Goal: Find specific page/section: Find specific page/section

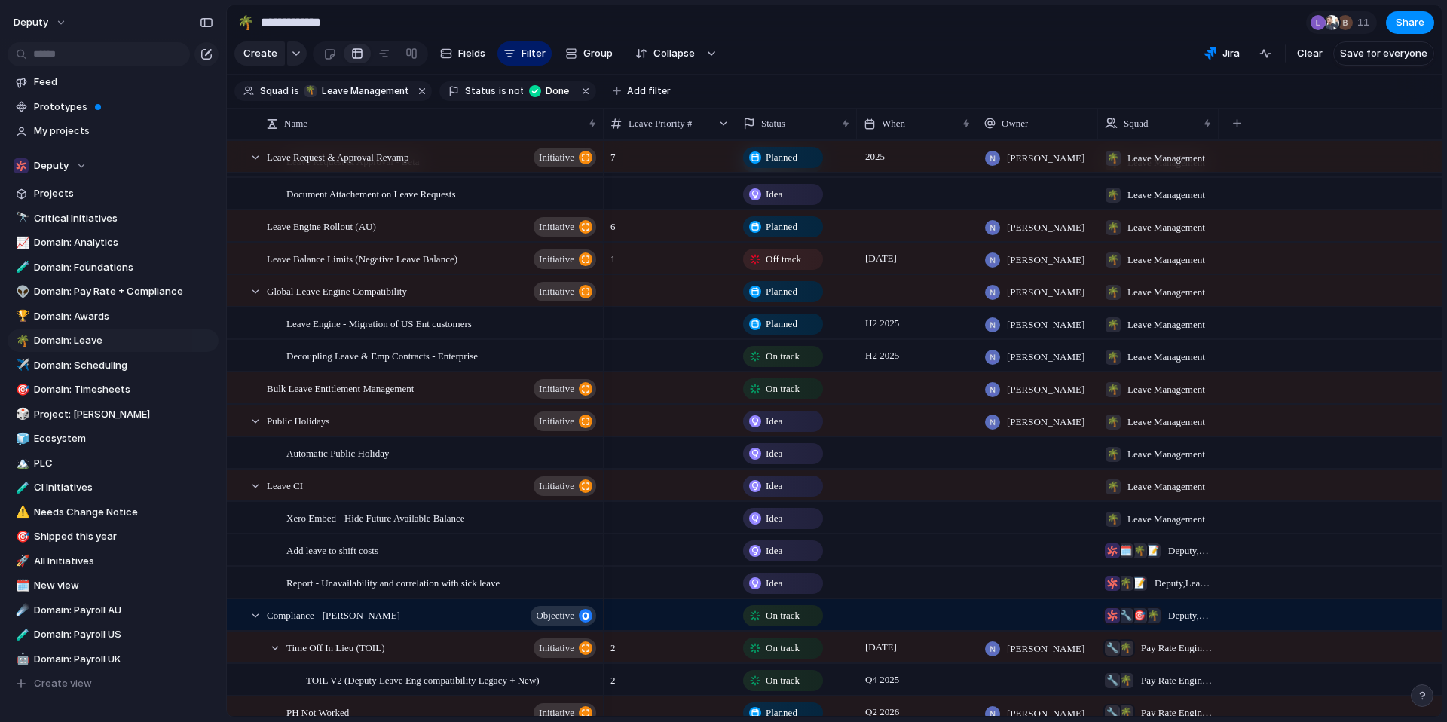
scroll to position [277, 0]
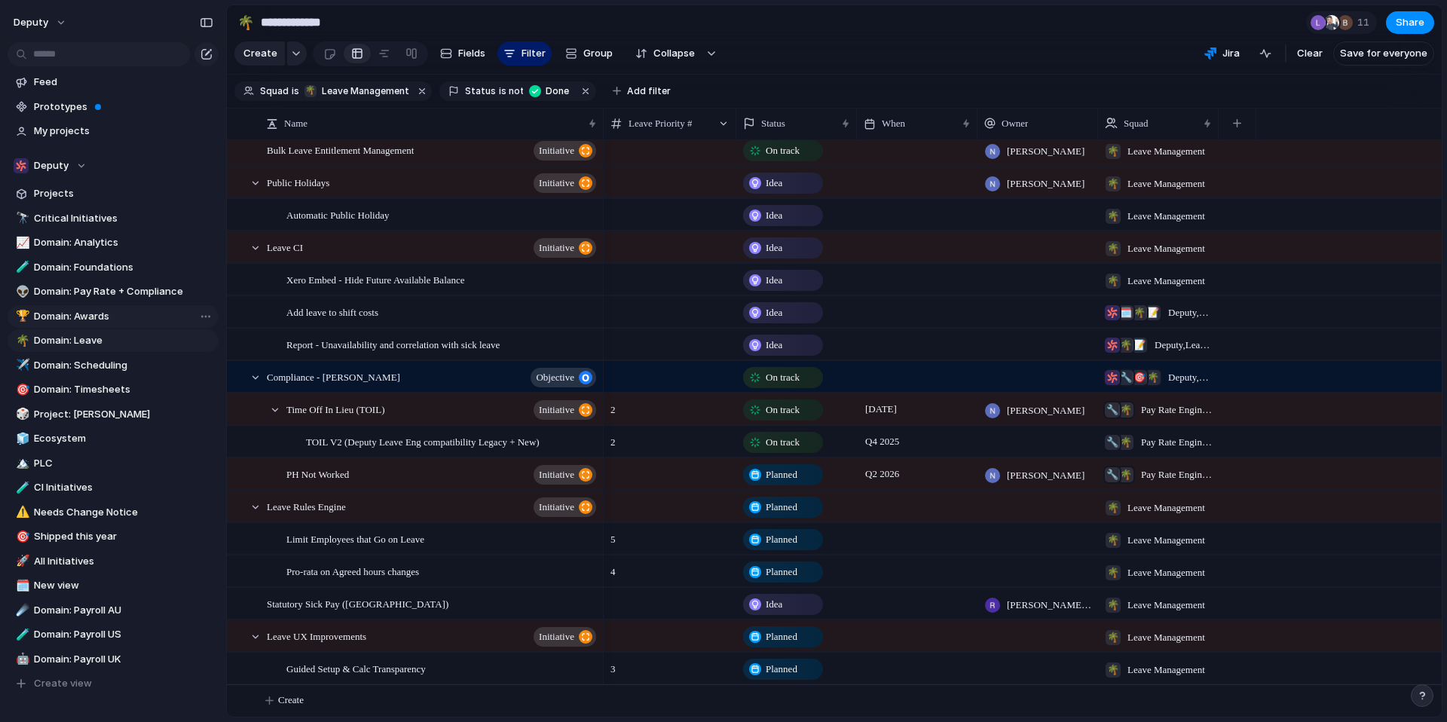
click at [70, 323] on span "Domain: Awards" at bounding box center [123, 316] width 179 height 15
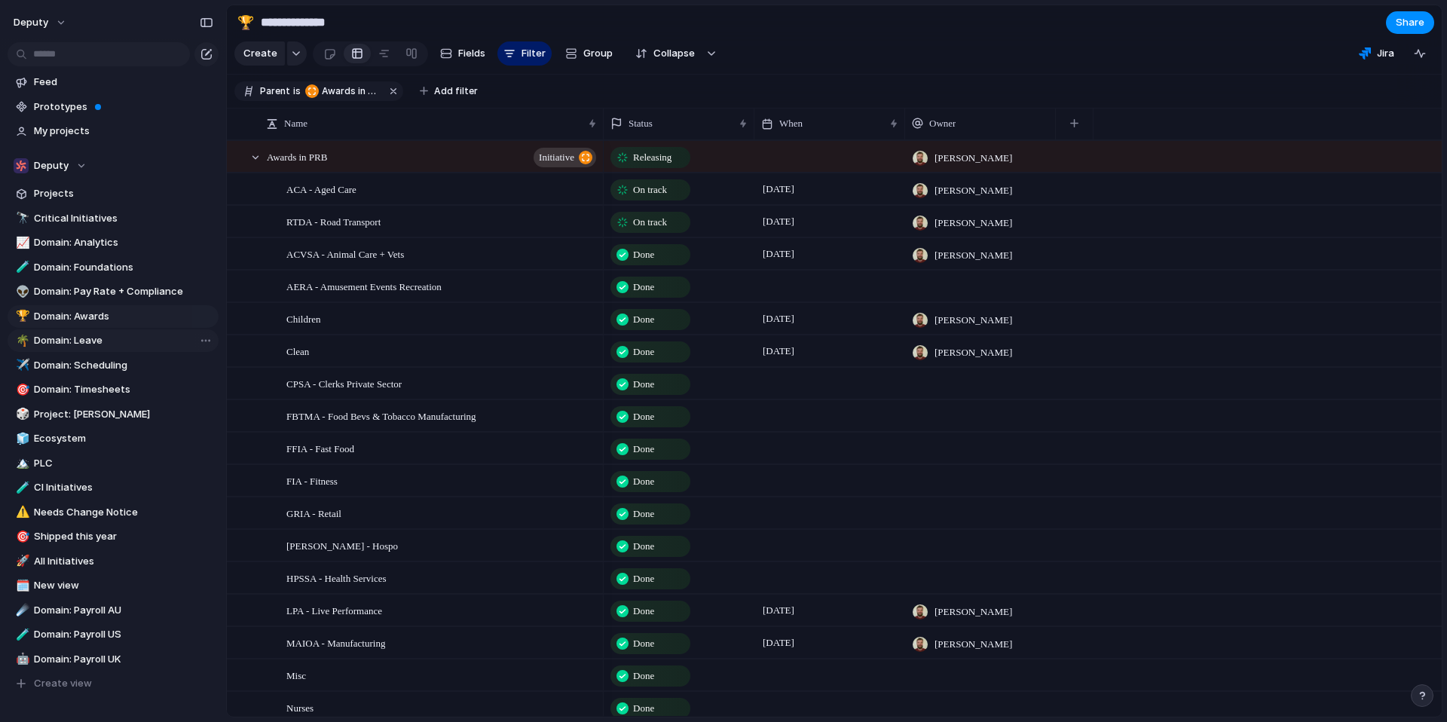
click at [69, 338] on span "Domain: Leave" at bounding box center [123, 340] width 179 height 15
type input "**********"
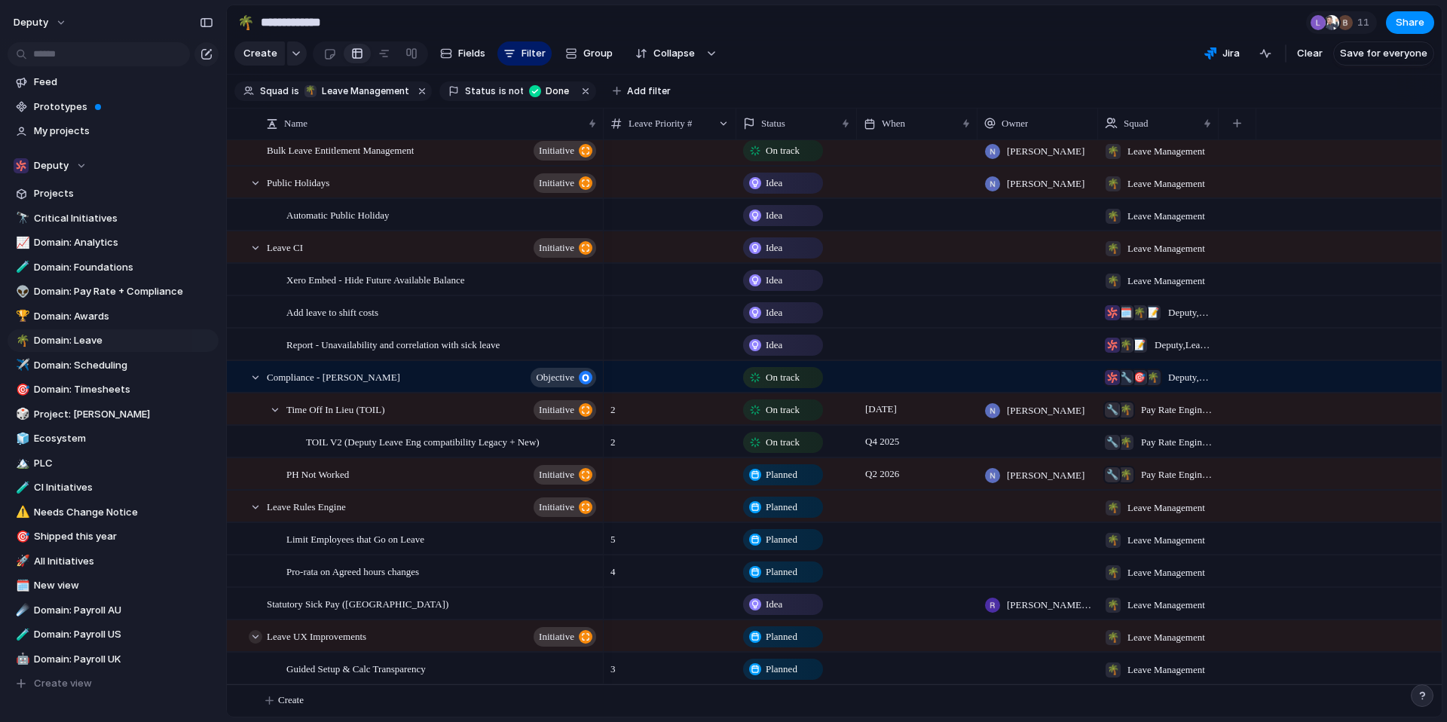
click at [255, 639] on div at bounding box center [256, 637] width 14 height 14
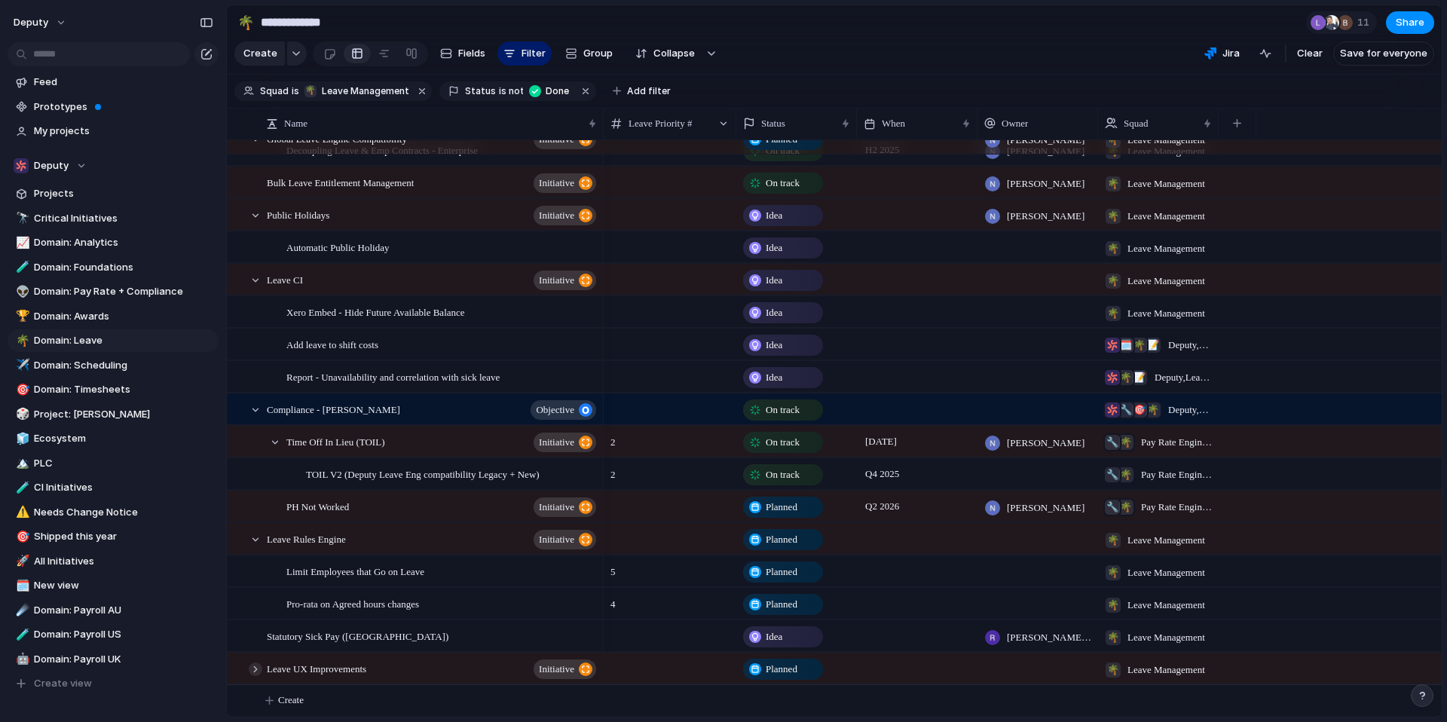
click at [256, 669] on div at bounding box center [256, 670] width 14 height 14
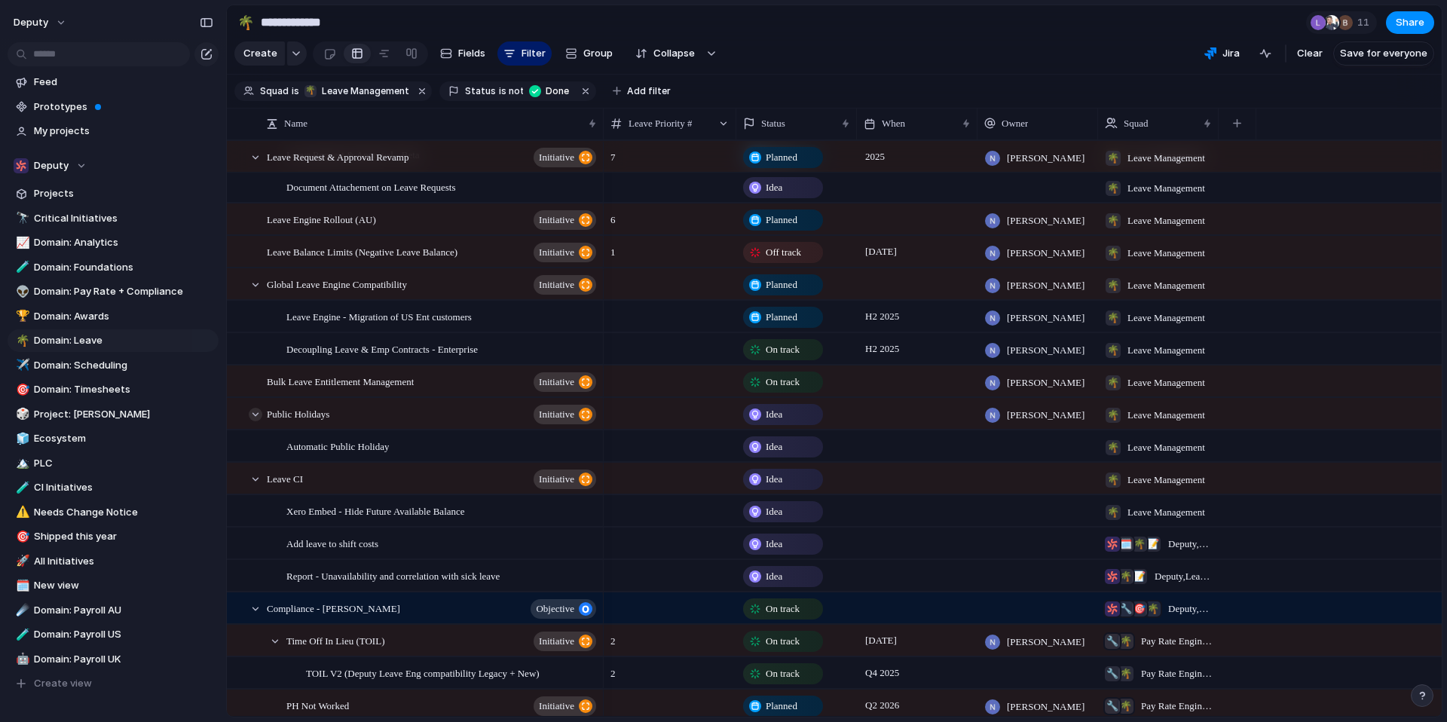
click at [254, 421] on div at bounding box center [256, 415] width 14 height 14
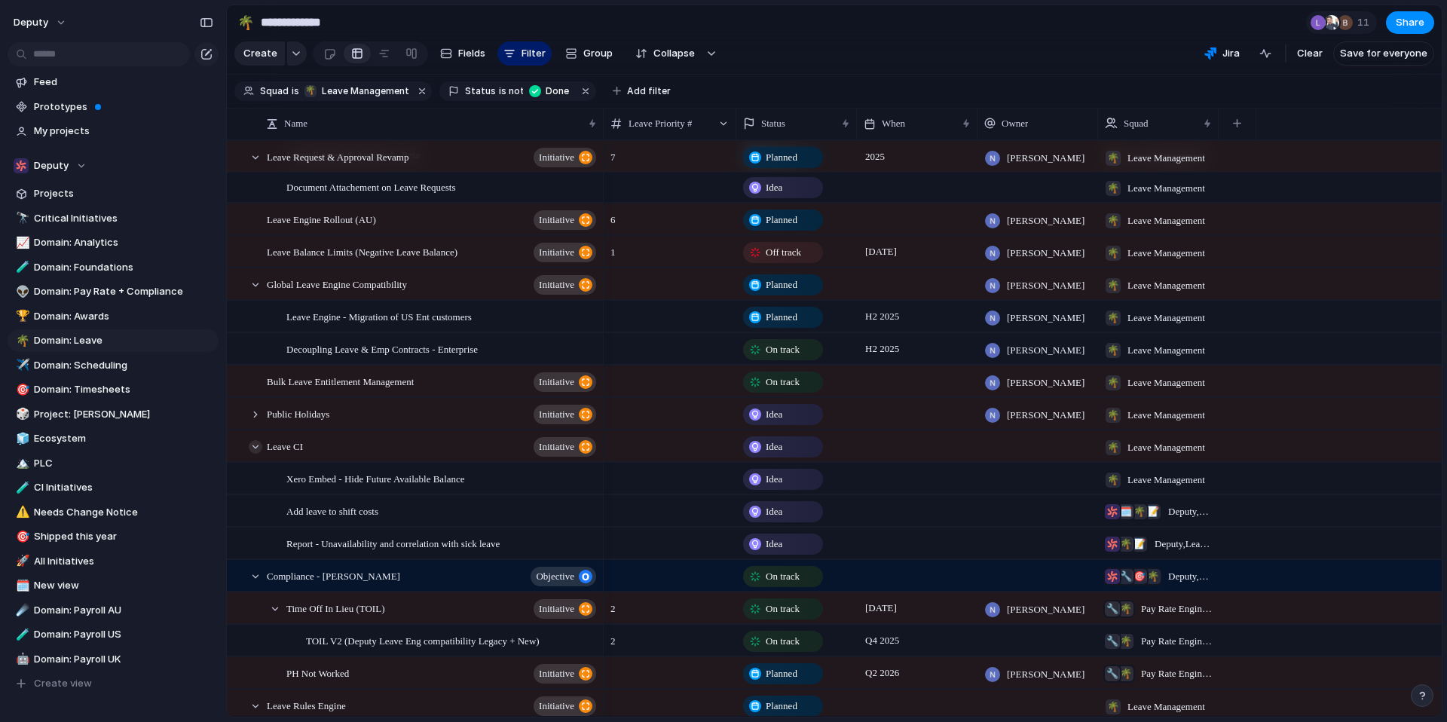
click at [255, 454] on div at bounding box center [256, 447] width 14 height 14
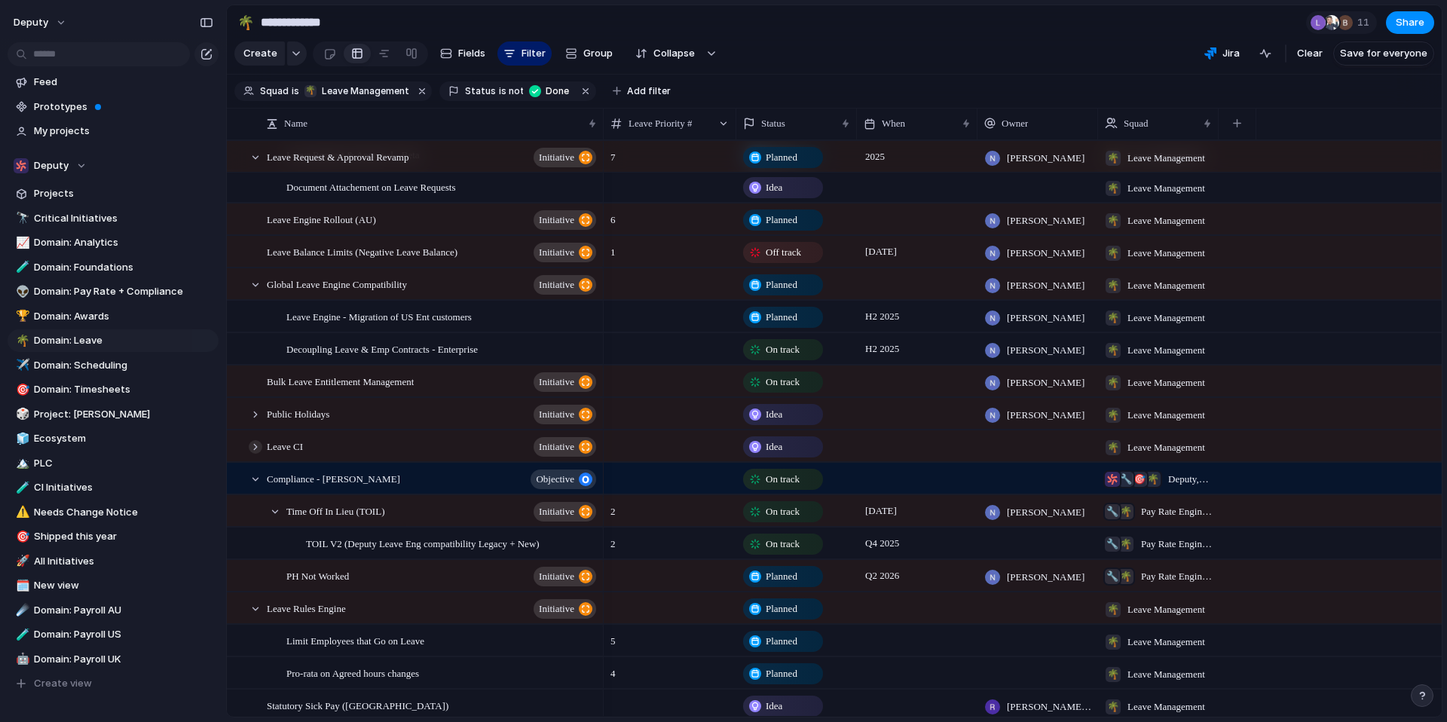
click at [258, 454] on div at bounding box center [256, 447] width 14 height 14
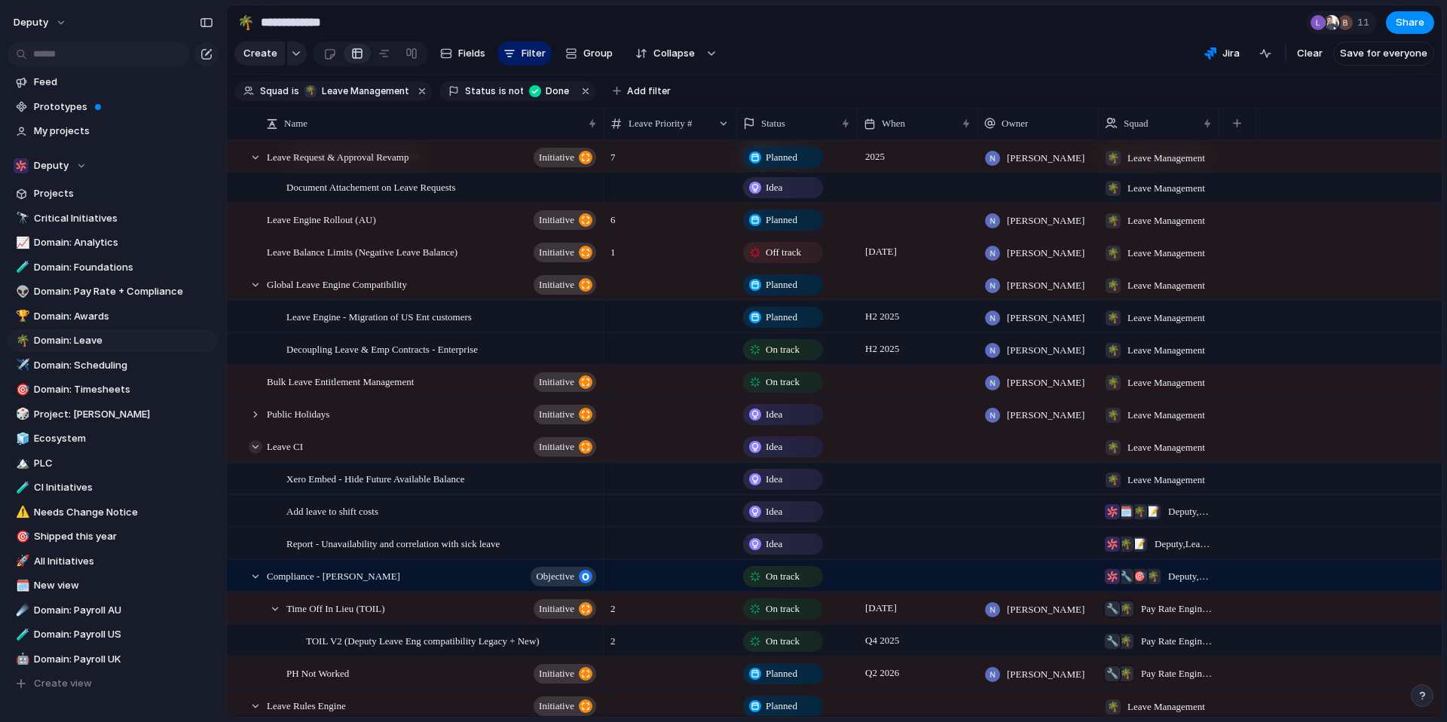
click at [258, 454] on div at bounding box center [256, 447] width 14 height 14
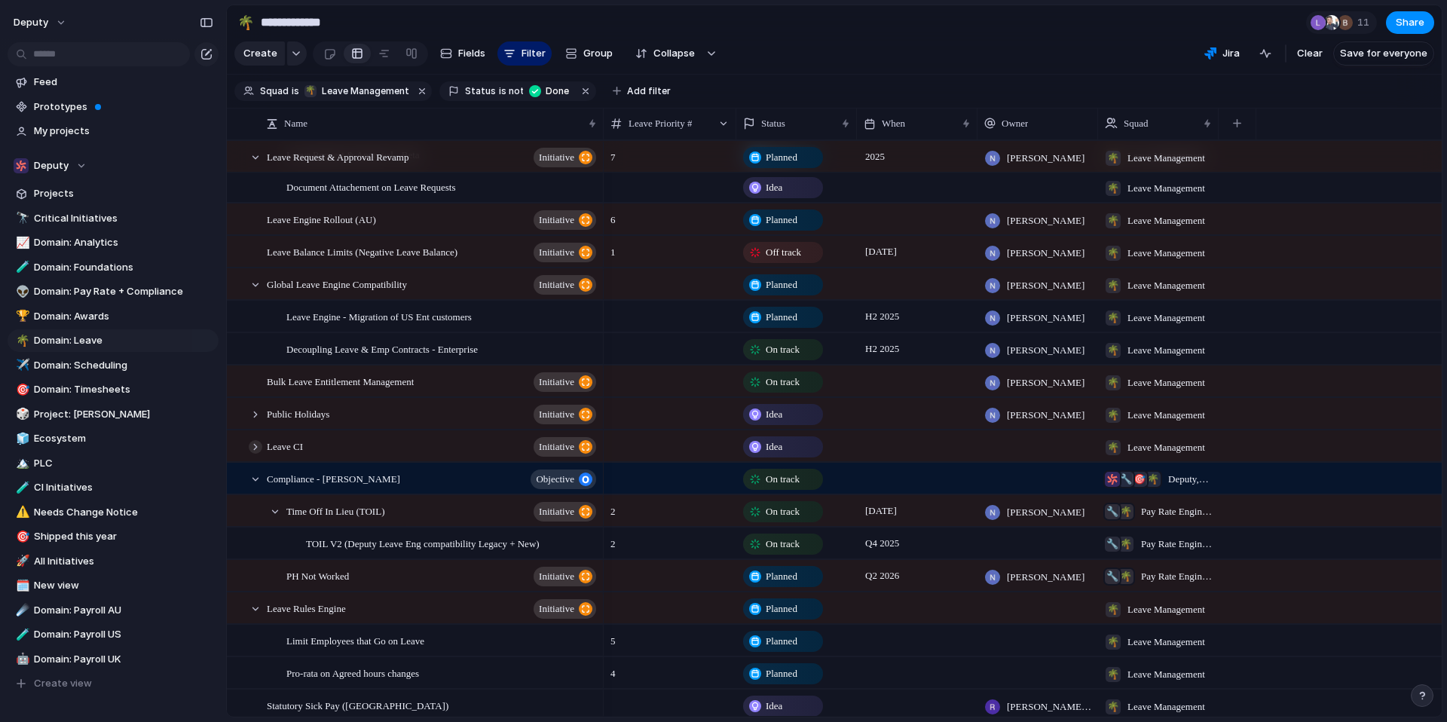
click at [258, 454] on div at bounding box center [256, 447] width 14 height 14
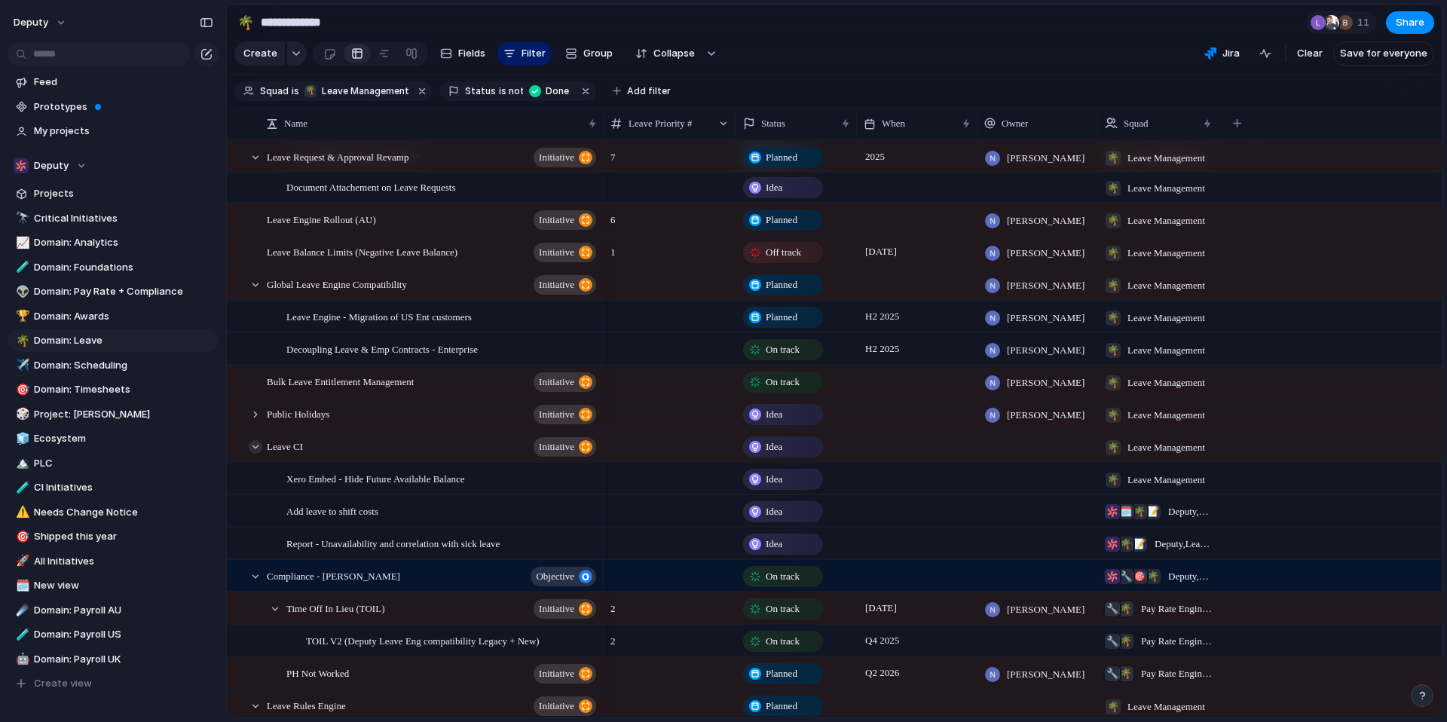
click at [258, 454] on div at bounding box center [256, 447] width 14 height 14
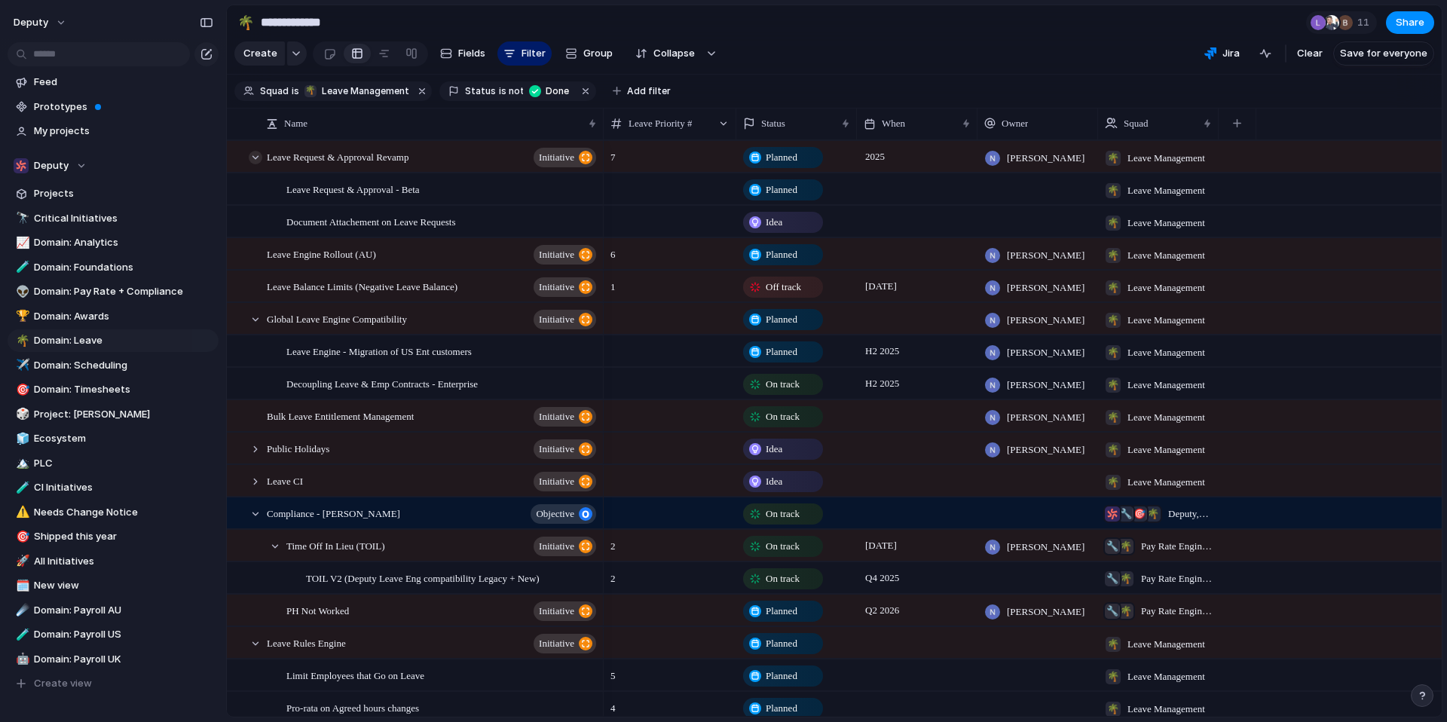
click at [256, 164] on div at bounding box center [256, 158] width 14 height 14
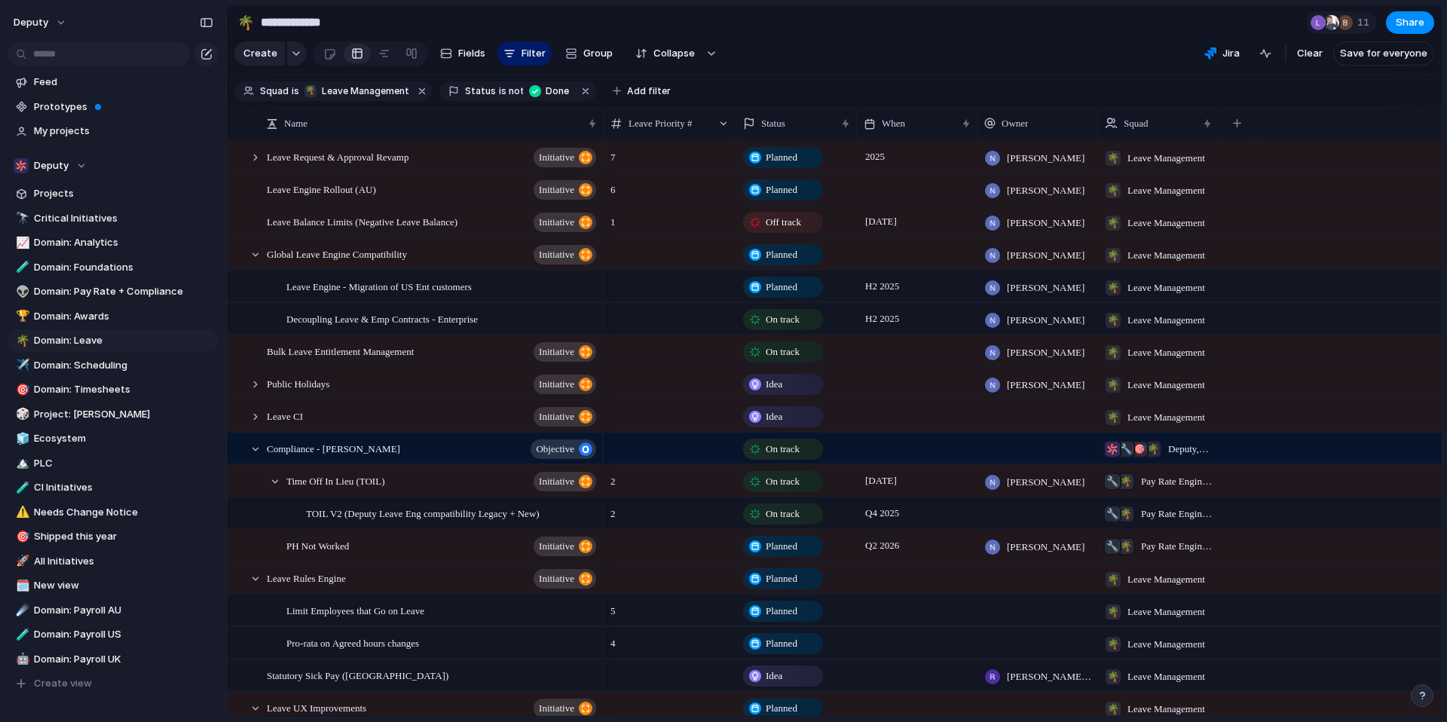
click at [862, 9] on section "**********" at bounding box center [834, 22] width 1215 height 34
